Goal: Information Seeking & Learning: Learn about a topic

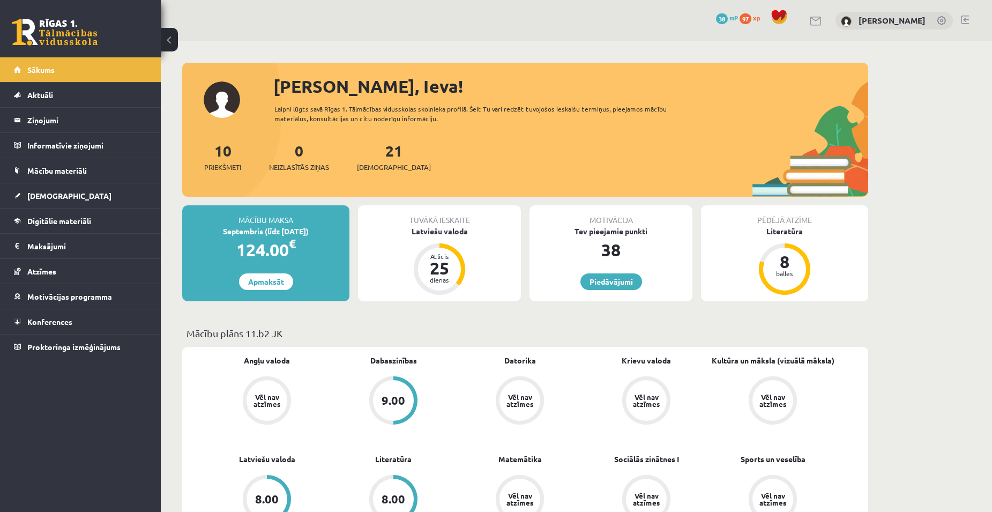
drag, startPoint x: 47, startPoint y: 223, endPoint x: 31, endPoint y: 248, distance: 29.0
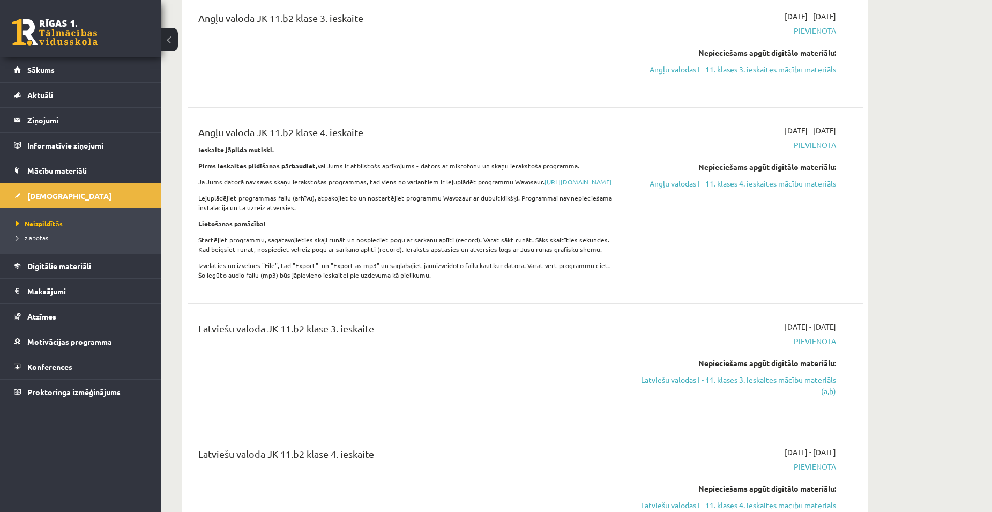
scroll to position [482, 0]
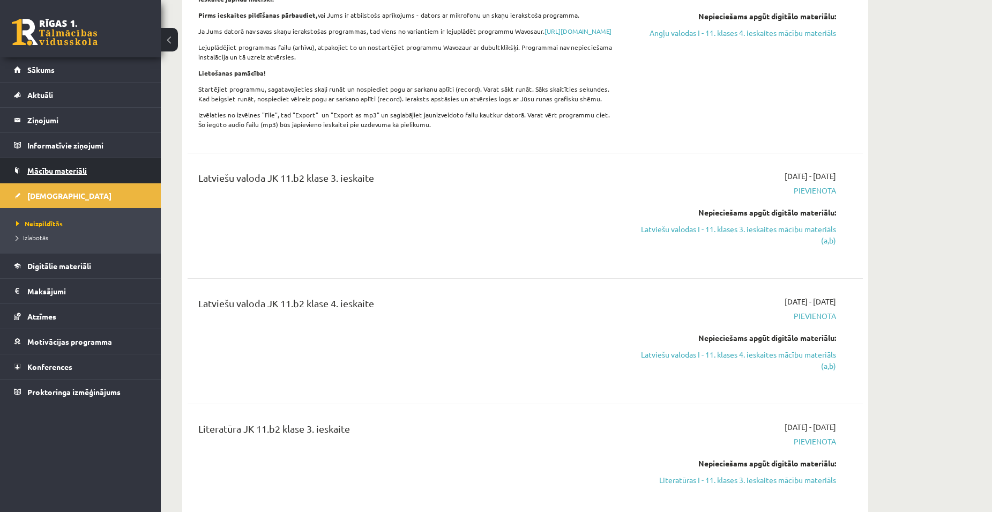
click at [62, 165] on link "Mācību materiāli" at bounding box center [80, 170] width 133 height 25
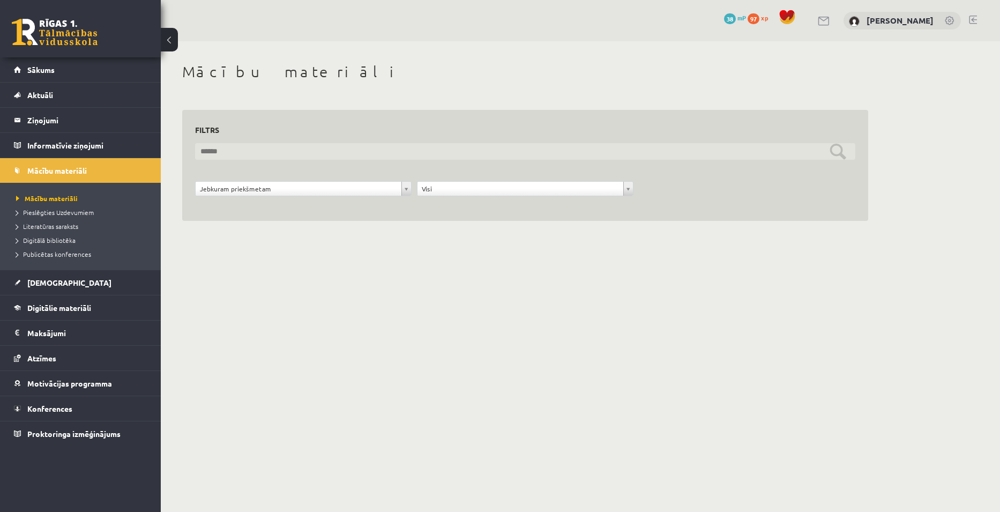
click at [253, 152] on input "text" at bounding box center [525, 151] width 660 height 17
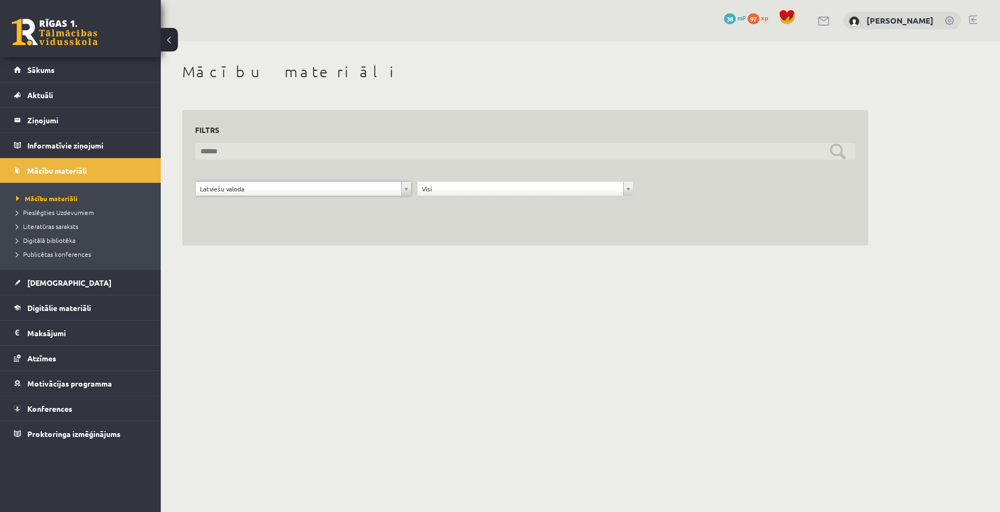
click at [406, 152] on input "text" at bounding box center [525, 151] width 660 height 17
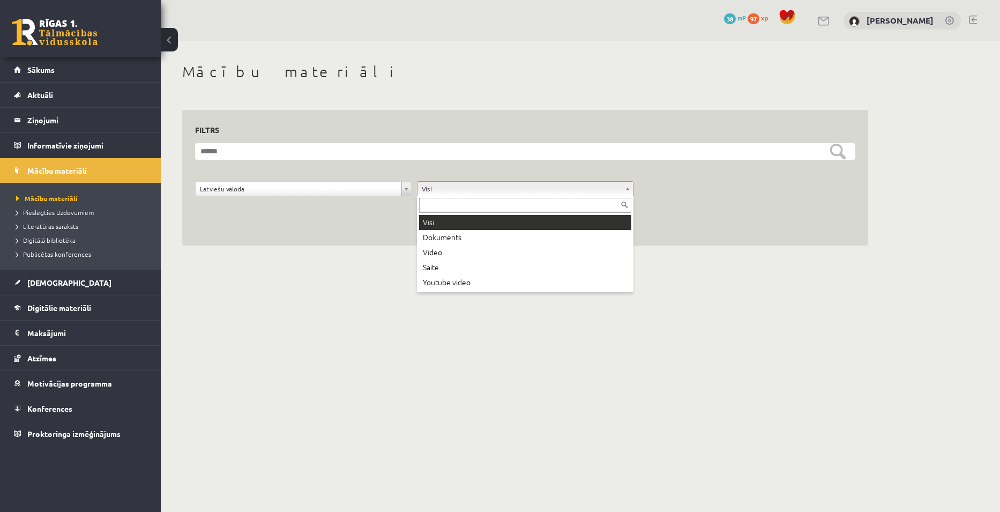
click at [488, 201] on input "text" at bounding box center [525, 205] width 212 height 15
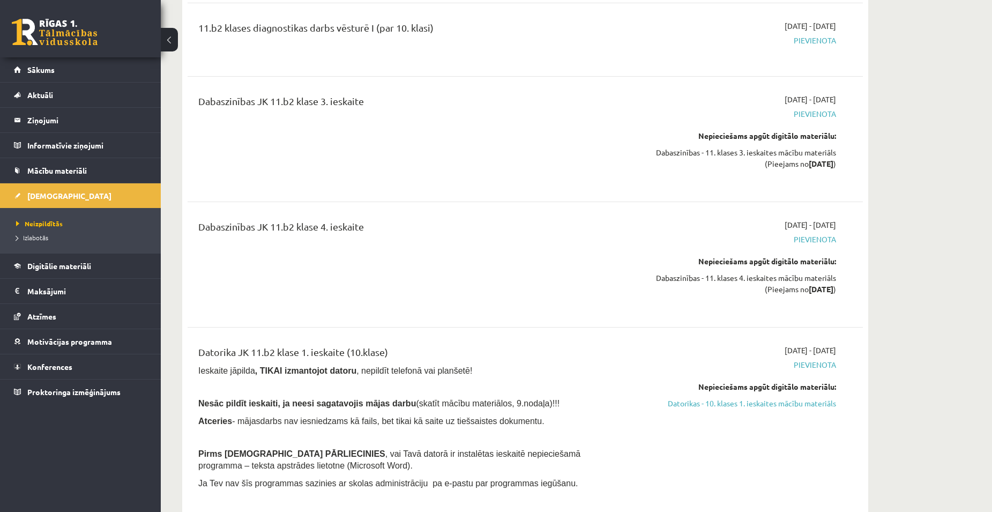
scroll to position [1292, 0]
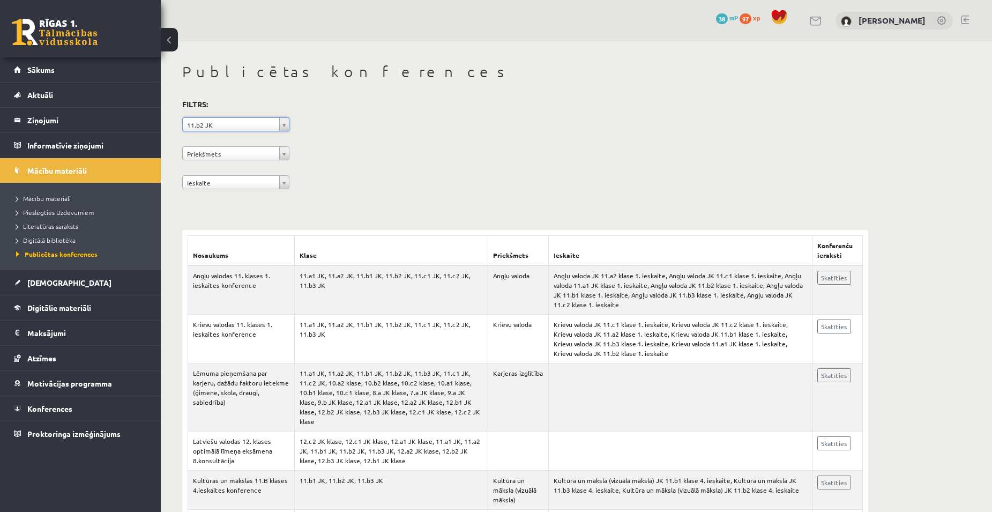
scroll to position [49, 0]
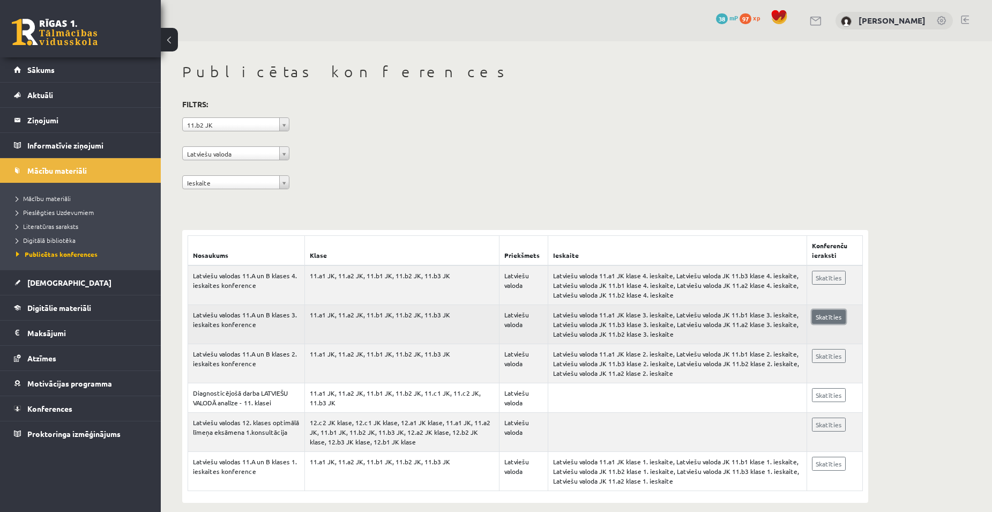
click at [817, 315] on link "Skatīties" at bounding box center [829, 317] width 34 height 14
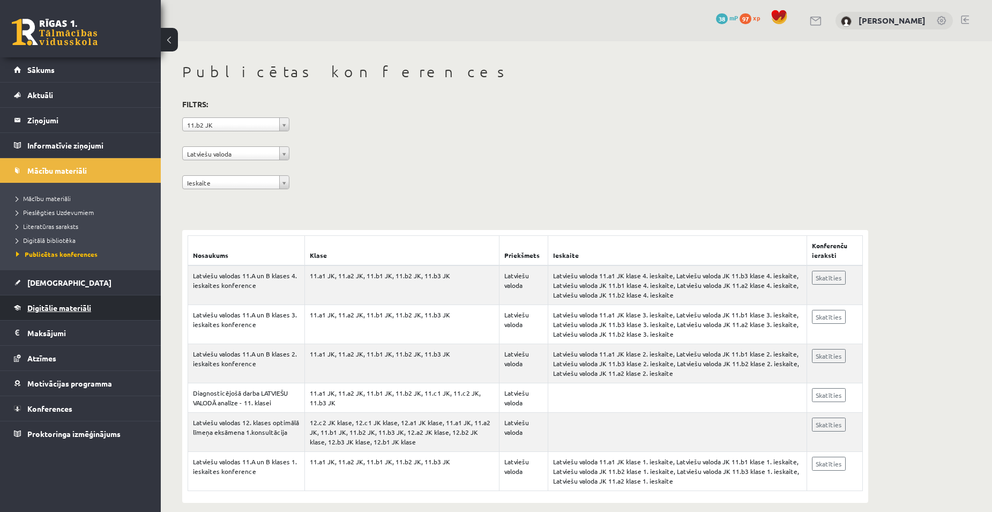
click at [69, 309] on span "Digitālie materiāli" at bounding box center [59, 308] width 64 height 10
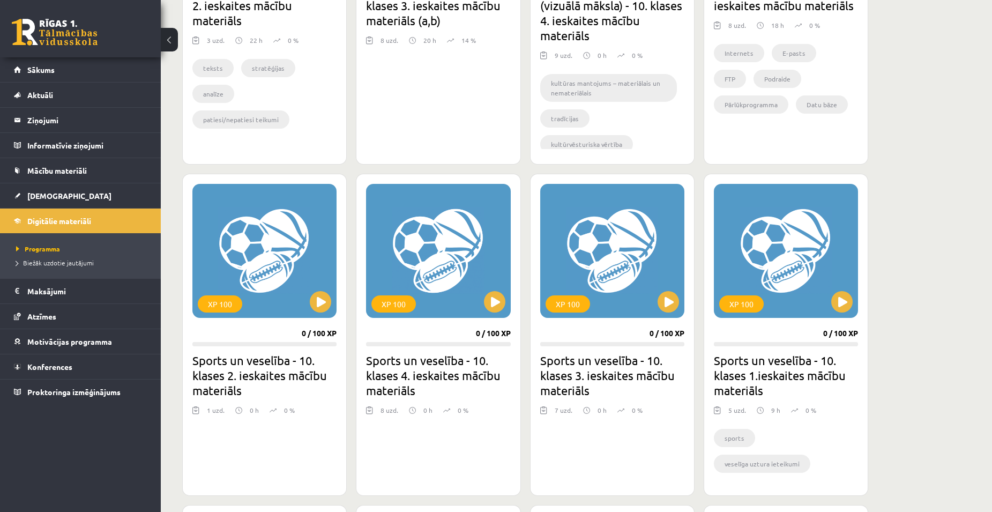
scroll to position [536, 0]
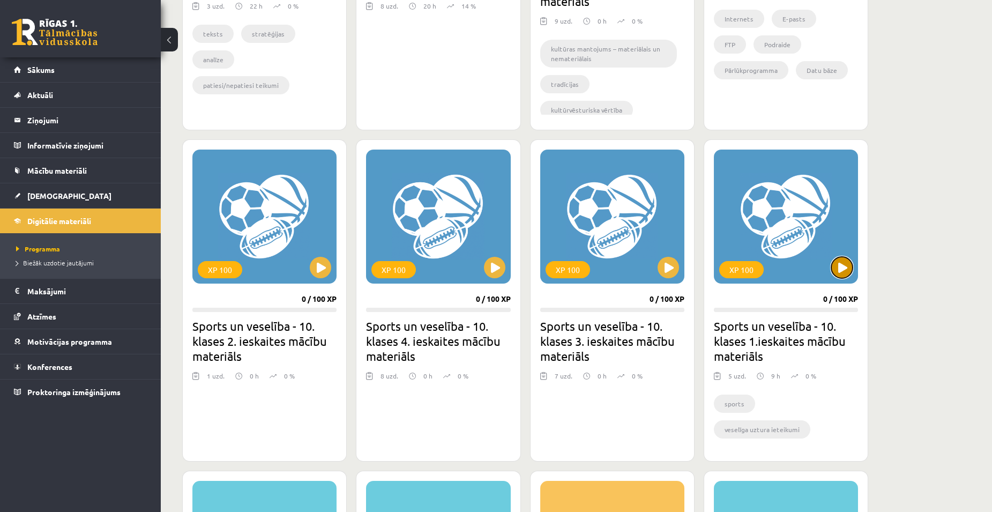
click at [840, 258] on button at bounding box center [841, 267] width 21 height 21
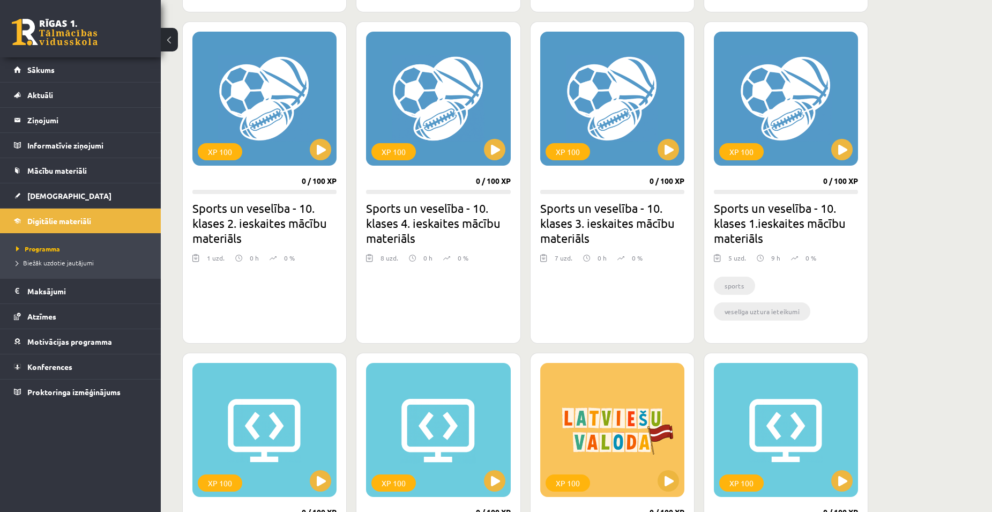
scroll to position [804, 0]
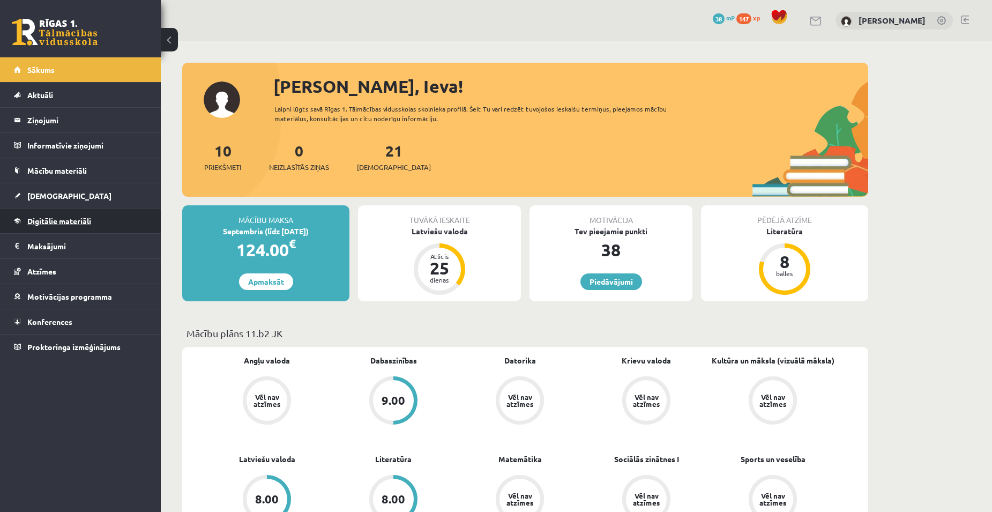
click at [62, 221] on span "Digitālie materiāli" at bounding box center [59, 221] width 64 height 10
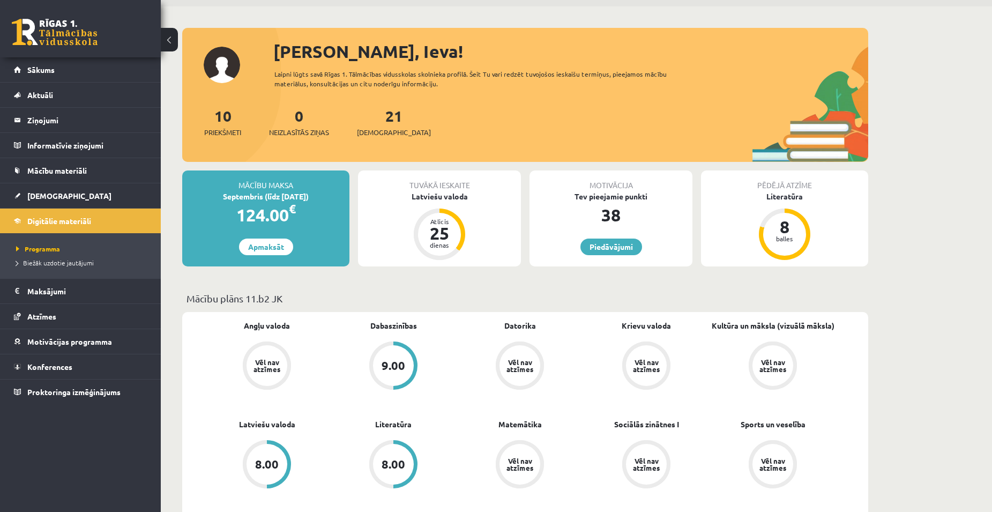
scroll to position [54, 0]
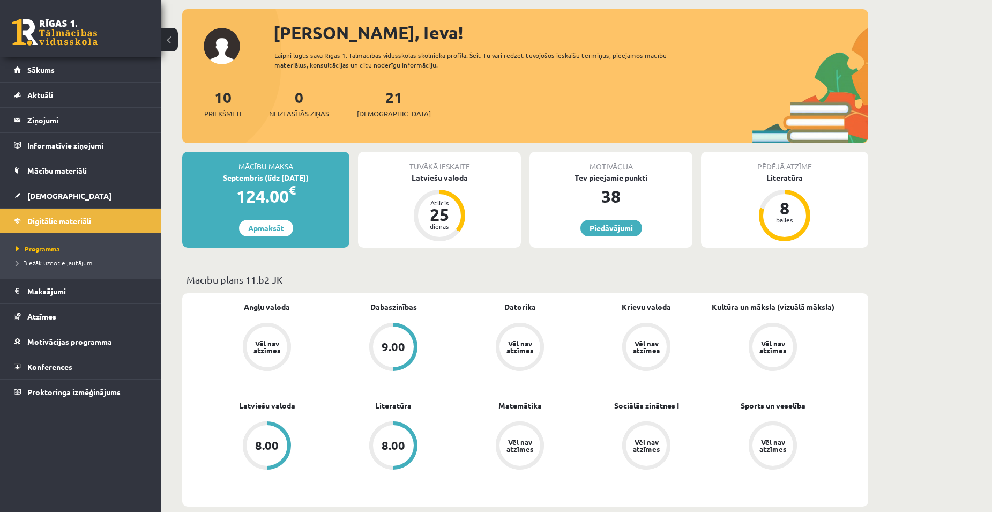
click at [56, 223] on span "Digitālie materiāli" at bounding box center [59, 221] width 64 height 10
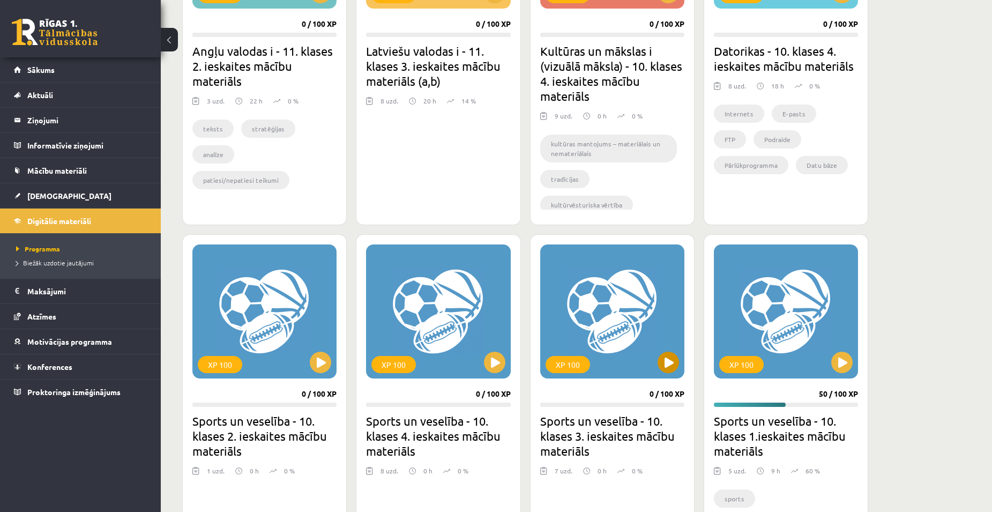
scroll to position [536, 0]
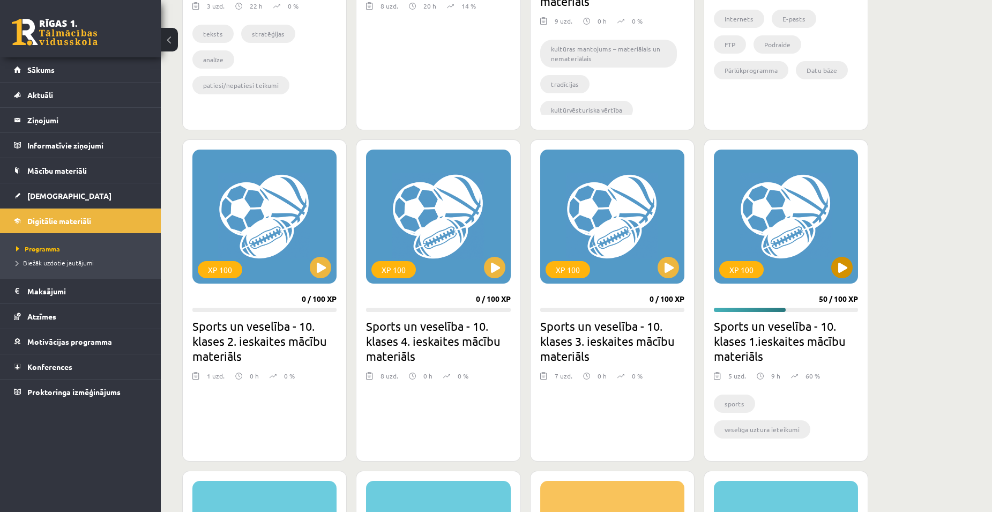
drag, startPoint x: 843, startPoint y: 262, endPoint x: 816, endPoint y: 270, distance: 28.3
click at [806, 276] on div "XP 100" at bounding box center [786, 217] width 144 height 134
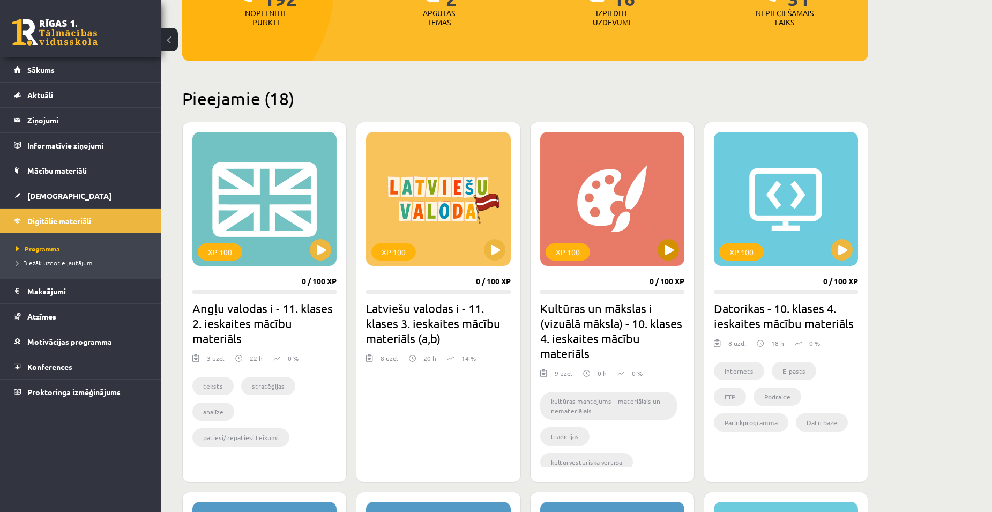
scroll to position [80, 0]
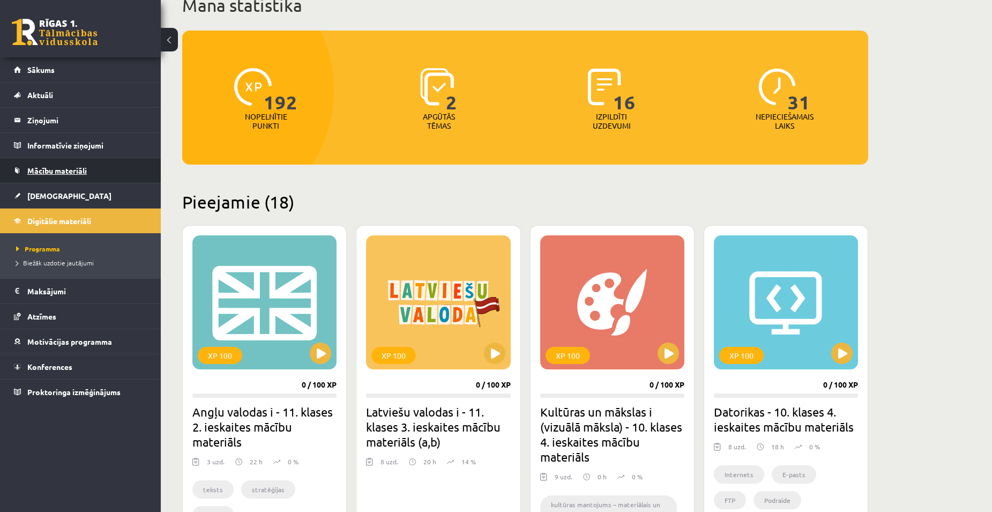
drag, startPoint x: 57, startPoint y: 176, endPoint x: 31, endPoint y: 176, distance: 25.7
click at [31, 176] on link "Mācību materiāli" at bounding box center [80, 170] width 133 height 25
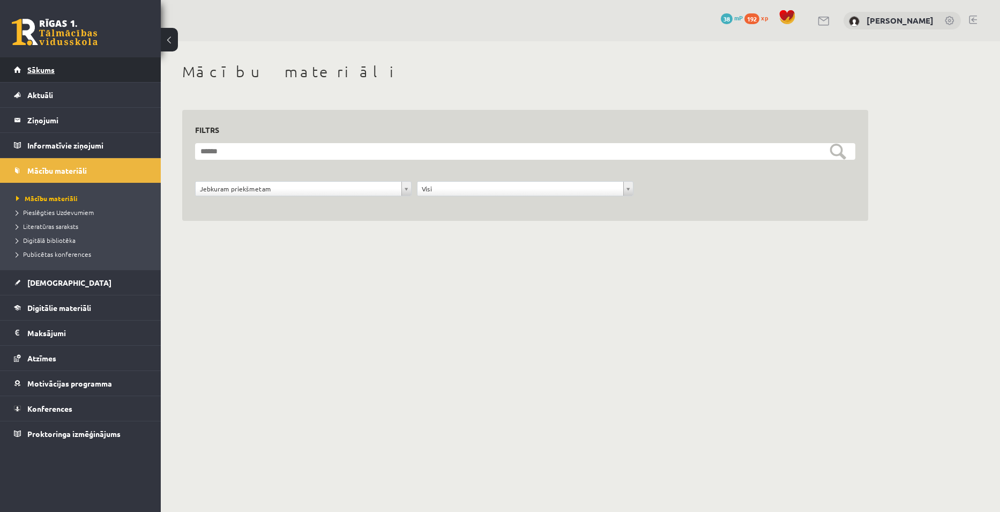
click at [38, 72] on span "Sākums" at bounding box center [40, 70] width 27 height 10
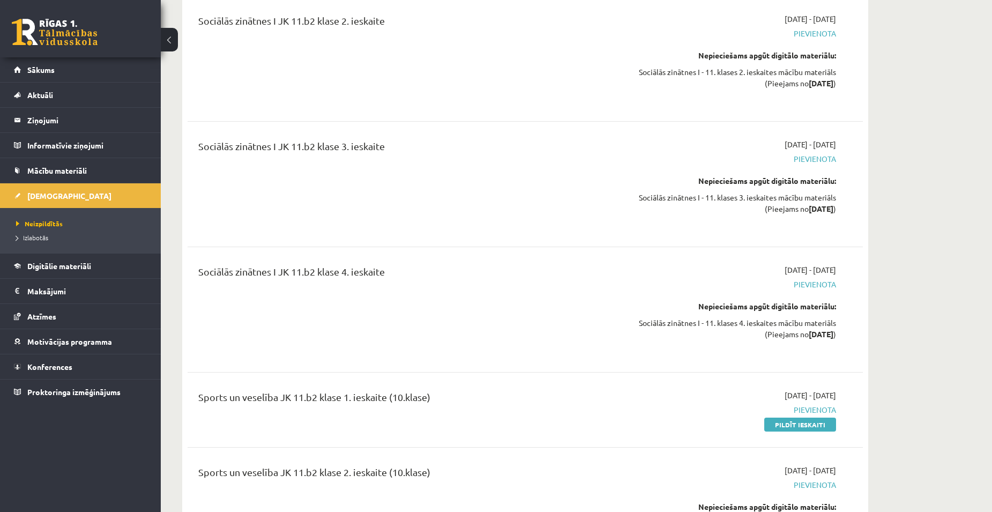
scroll to position [3858, 0]
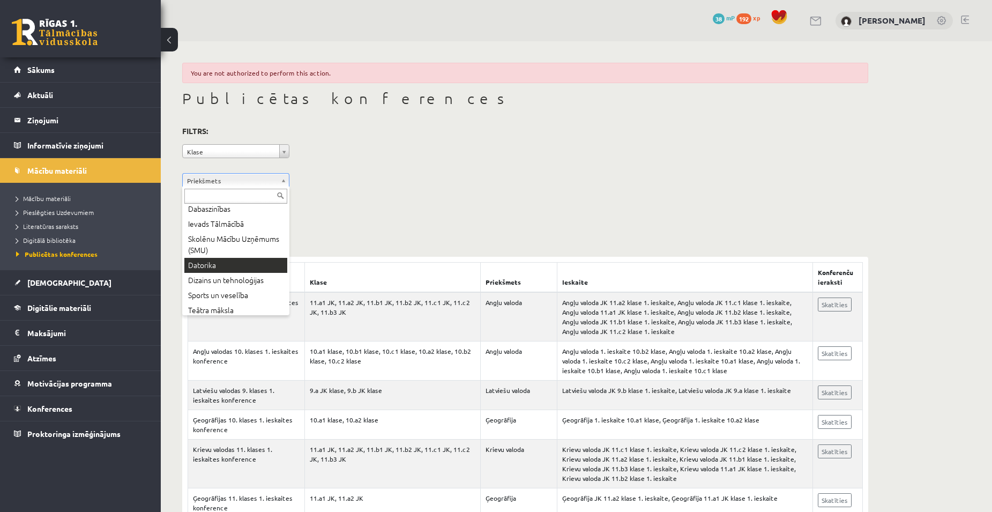
scroll to position [268, 0]
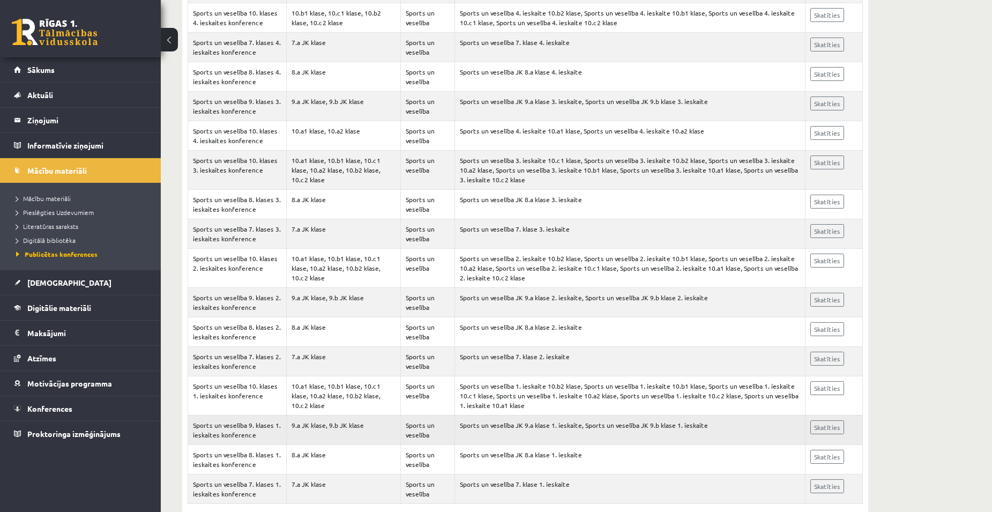
scroll to position [322, 0]
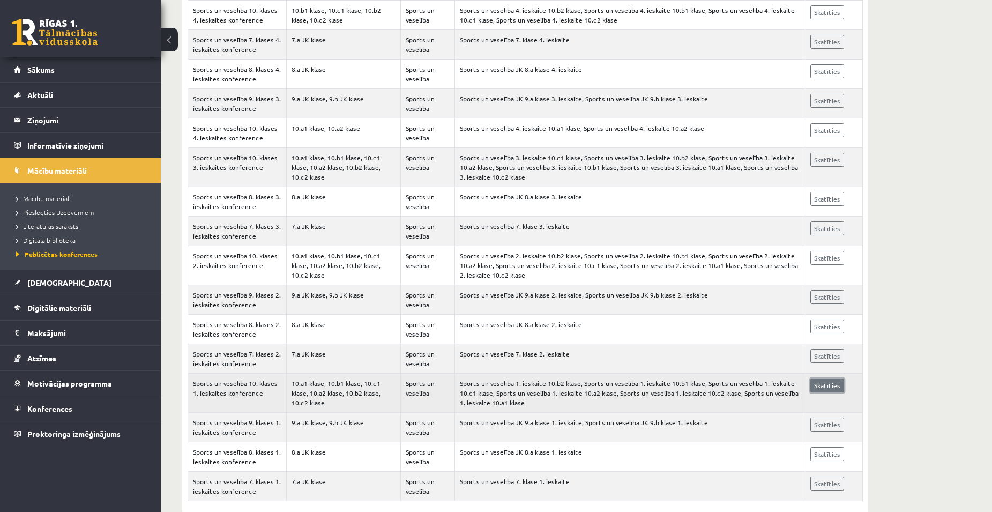
click at [829, 386] on link "Skatīties" at bounding box center [827, 385] width 34 height 14
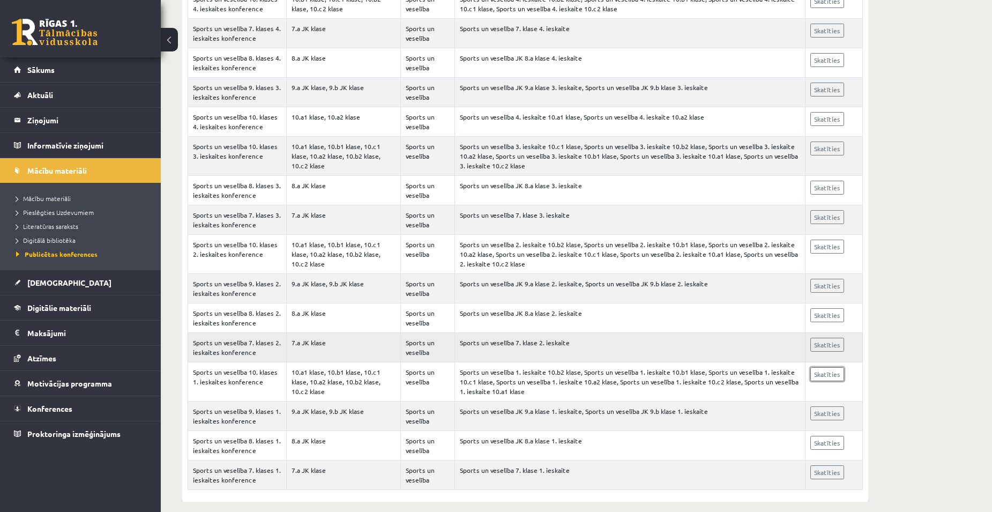
scroll to position [344, 0]
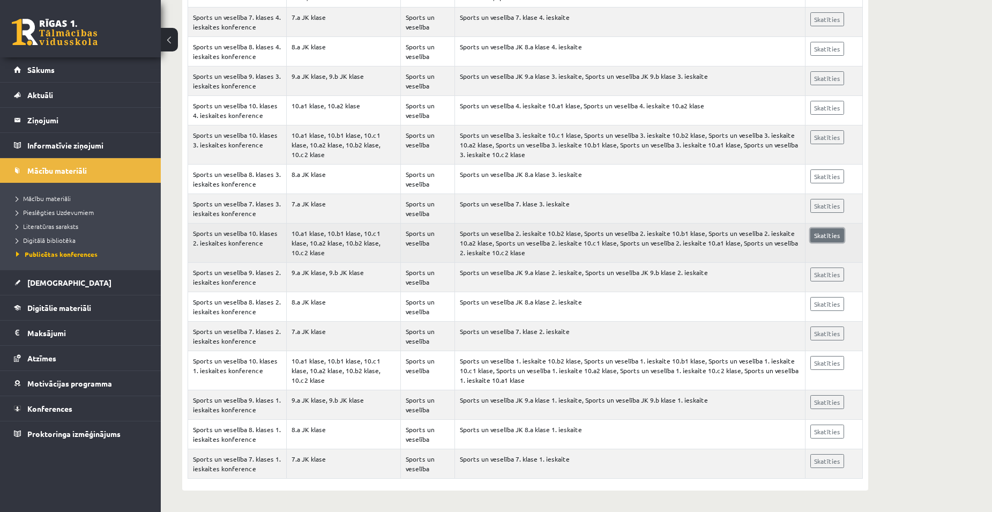
click at [828, 233] on link "Skatīties" at bounding box center [827, 235] width 34 height 14
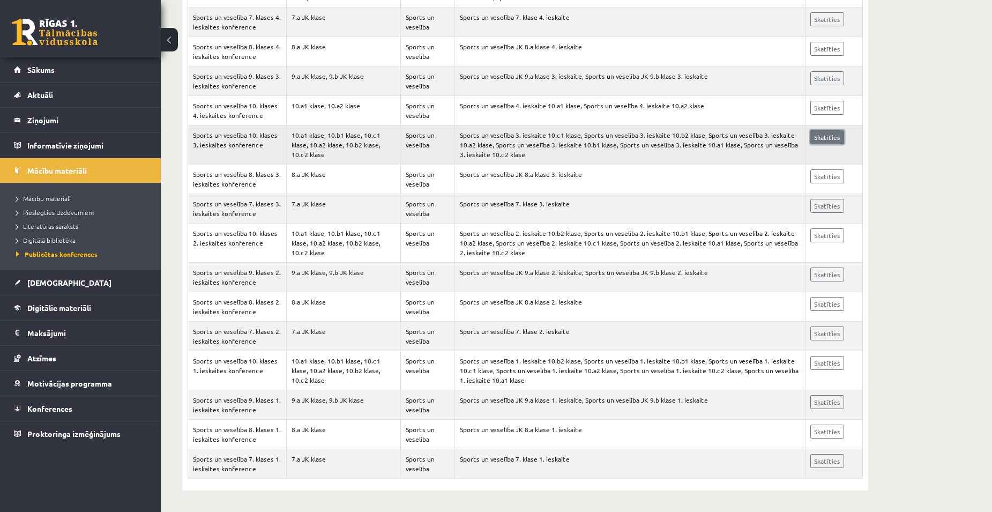
click at [825, 135] on link "Skatīties" at bounding box center [827, 137] width 34 height 14
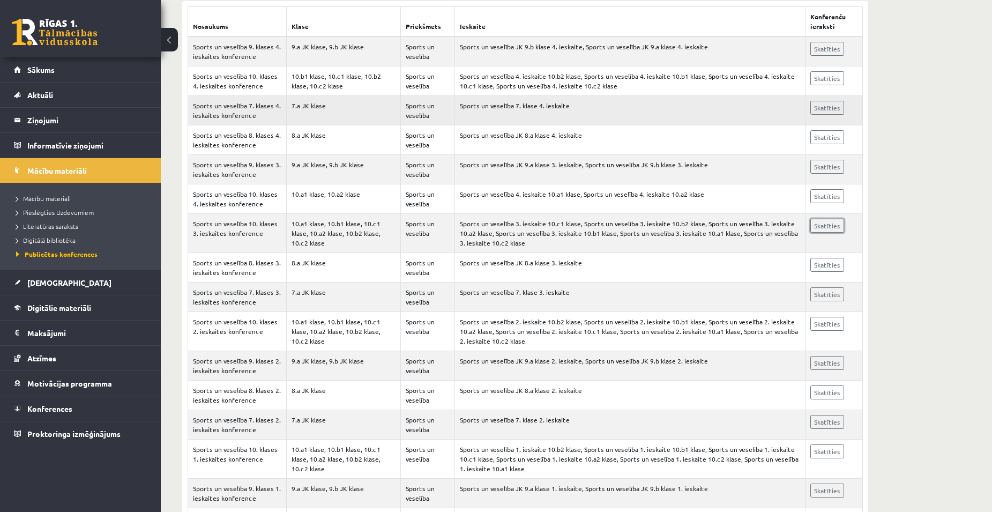
scroll to position [237, 0]
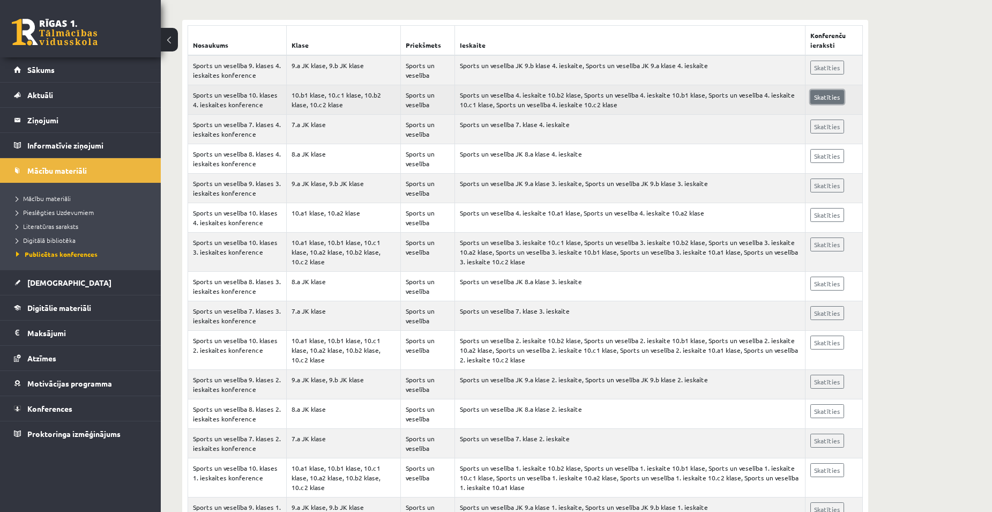
click at [814, 93] on link "Skatīties" at bounding box center [827, 97] width 34 height 14
